Goal: Transaction & Acquisition: Purchase product/service

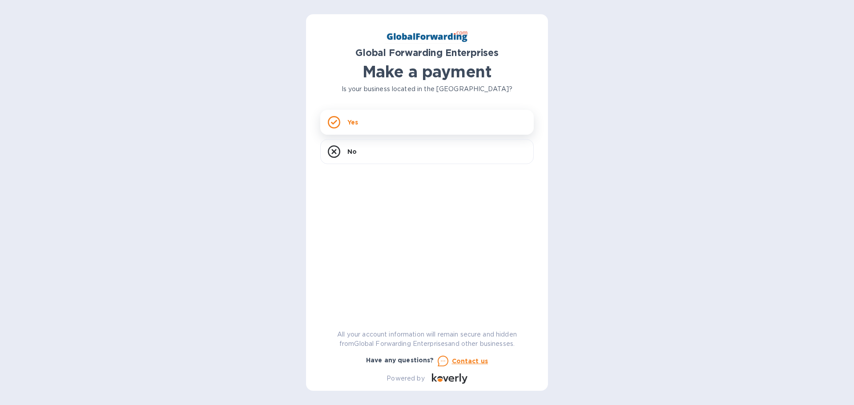
click at [335, 119] on icon at bounding box center [334, 122] width 12 height 12
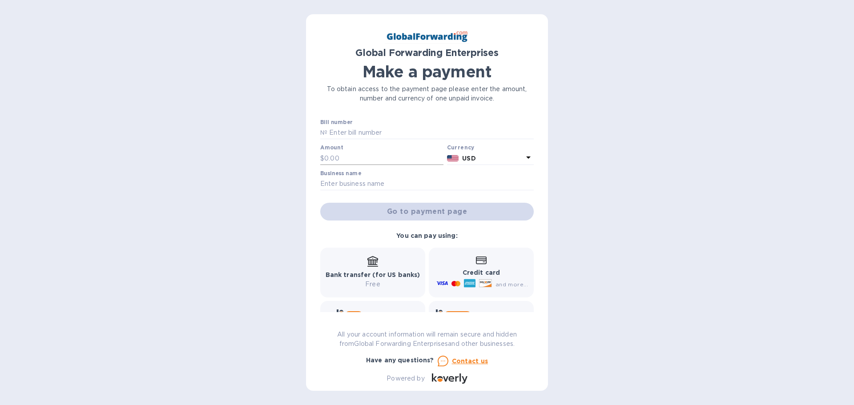
click at [349, 159] on input "text" at bounding box center [383, 158] width 119 height 13
click at [349, 134] on input "text" at bounding box center [430, 132] width 206 height 13
paste input "79664638"
click at [328, 131] on input "79664638" at bounding box center [430, 132] width 206 height 13
type input "79664638"
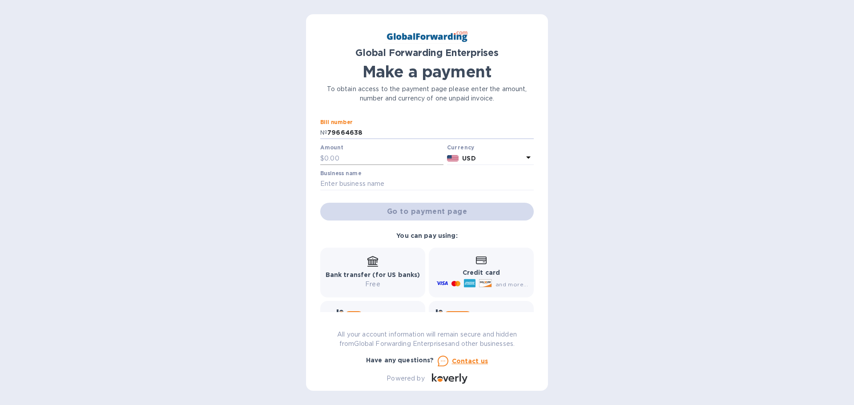
click at [343, 159] on input "text" at bounding box center [383, 158] width 119 height 13
type input "542.20"
click at [351, 180] on input "text" at bounding box center [426, 183] width 213 height 13
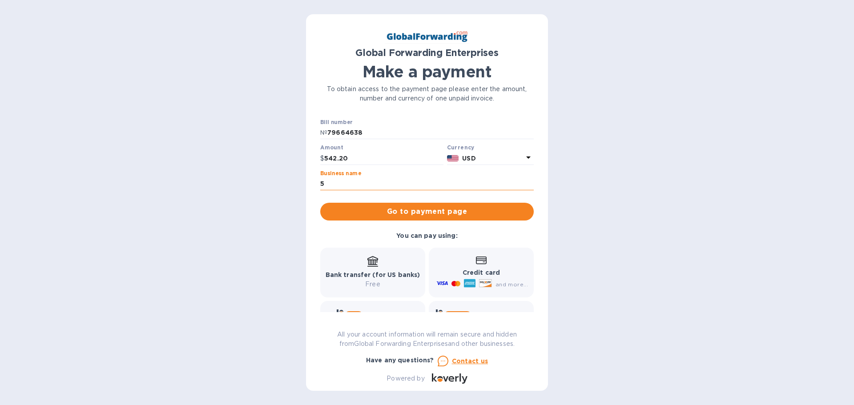
type input "5th Element Gear LLC"
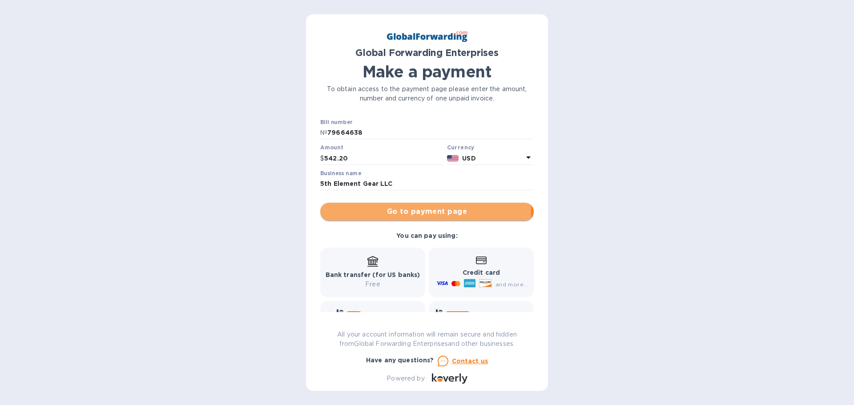
click at [396, 213] on span "Go to payment page" at bounding box center [426, 211] width 199 height 11
